Goal: Navigation & Orientation: Find specific page/section

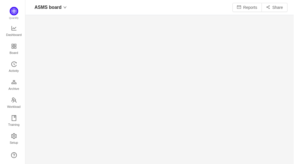
scroll to position [154, 259]
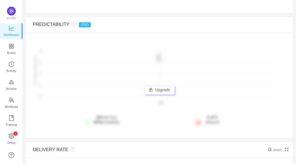
scroll to position [93, 0]
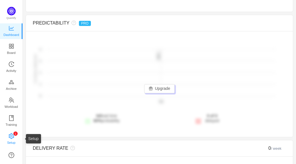
click at [12, 137] on span "Setup" at bounding box center [11, 142] width 8 height 11
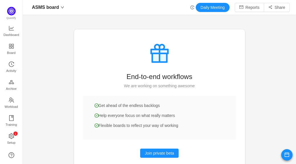
scroll to position [19, 0]
